Goal: Register for event/course

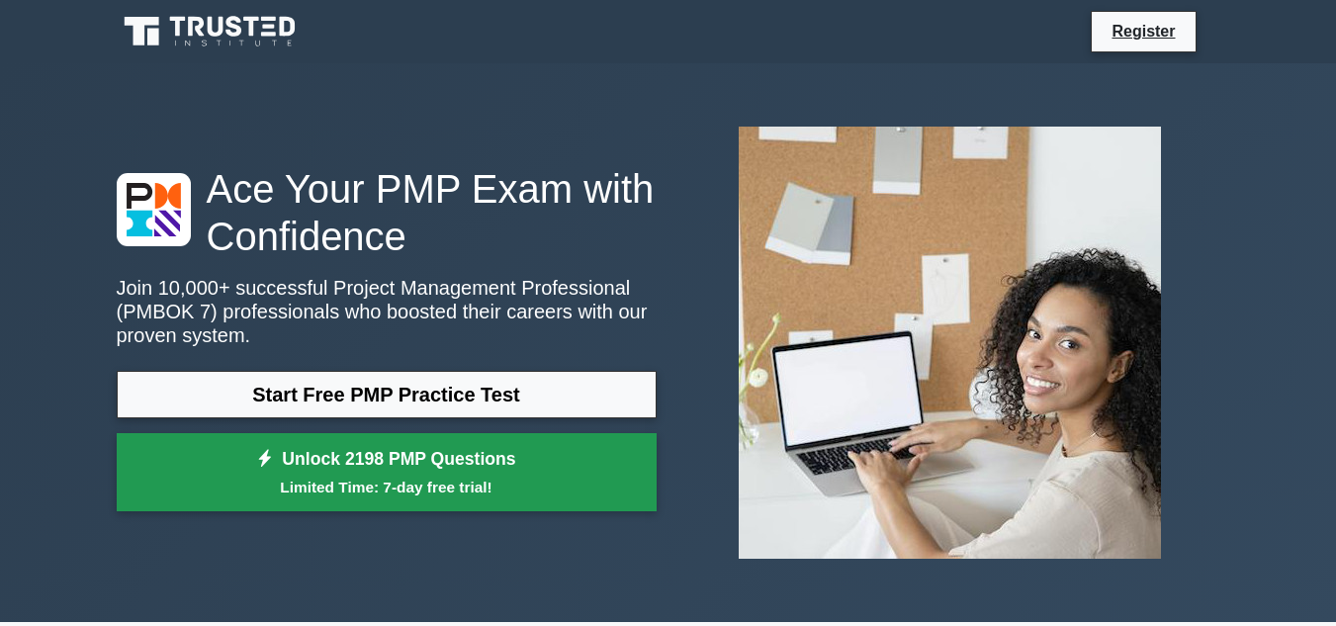
click at [374, 450] on link "Unlock 2198 PMP Questions Limited Time: 7-day free trial!" at bounding box center [387, 472] width 540 height 79
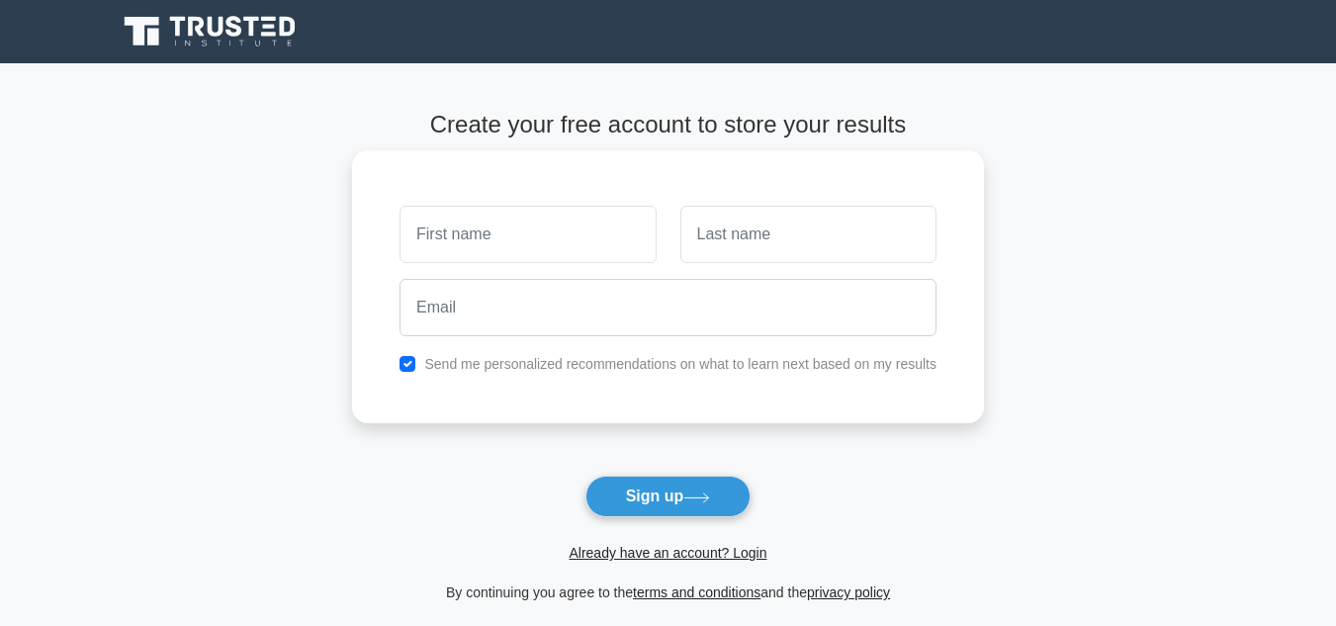
click at [509, 237] on input "text" at bounding box center [528, 234] width 256 height 57
type input "[PERSON_NAME]"
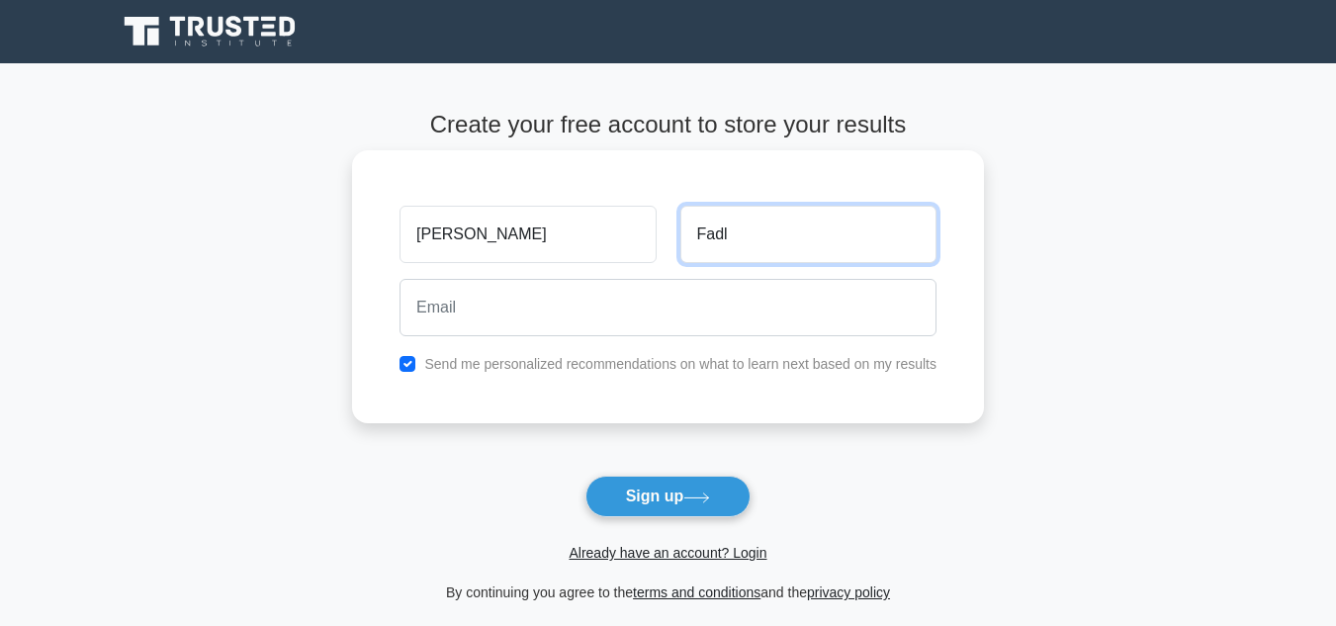
type input "Fadl"
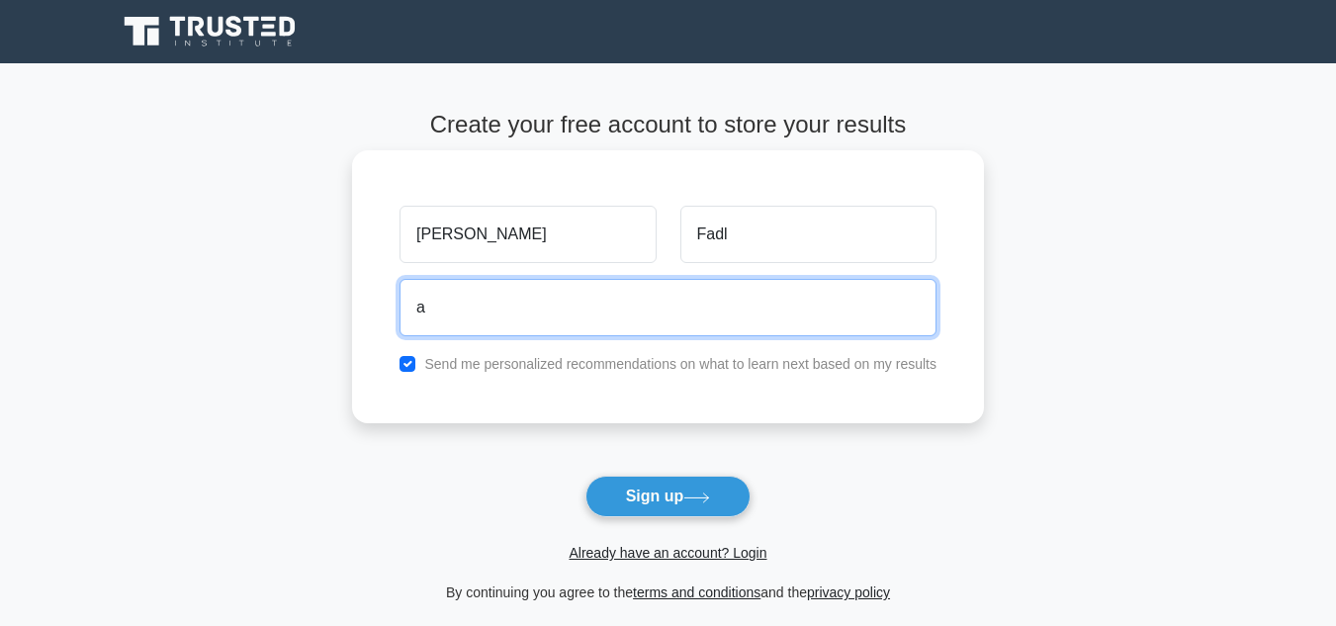
type input "[EMAIL_ADDRESS][DOMAIN_NAME]"
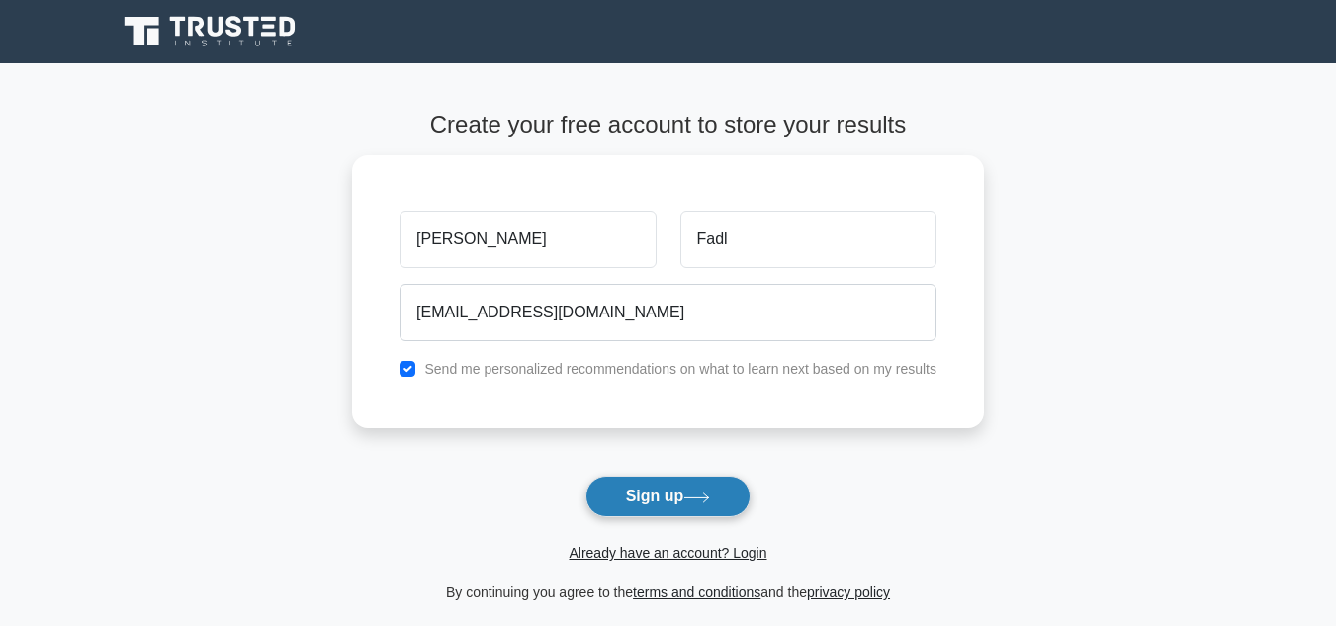
click at [664, 498] on button "Sign up" at bounding box center [669, 497] width 166 height 42
